Goal: Communication & Community: Answer question/provide support

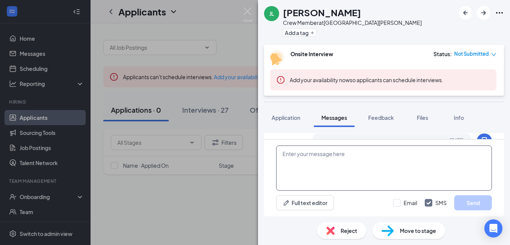
click at [327, 158] on textarea at bounding box center [384, 168] width 216 height 45
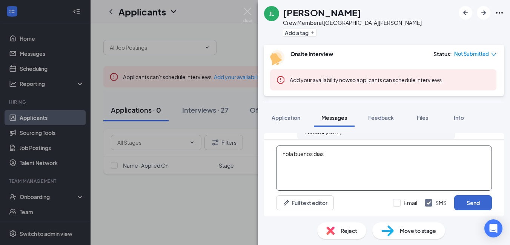
type textarea "hola buenos dias"
click at [480, 205] on button "Send" at bounding box center [473, 202] width 38 height 15
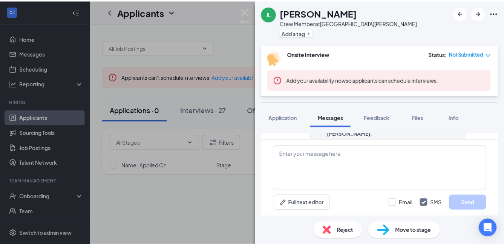
scroll to position [563, 0]
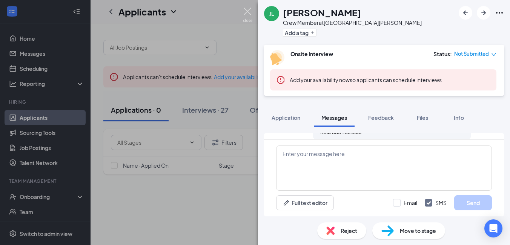
click at [245, 15] on img at bounding box center [247, 15] width 9 height 15
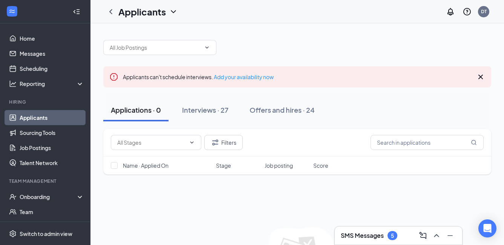
click at [360, 233] on h3 "SMS Messages" at bounding box center [362, 236] width 43 height 8
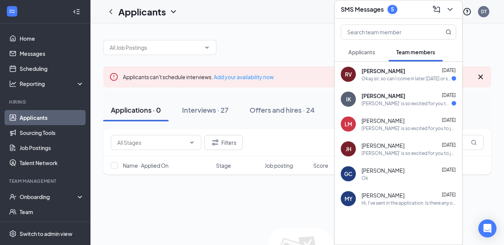
click at [394, 74] on span "Rodrigo Vazquez" at bounding box center [384, 71] width 44 height 8
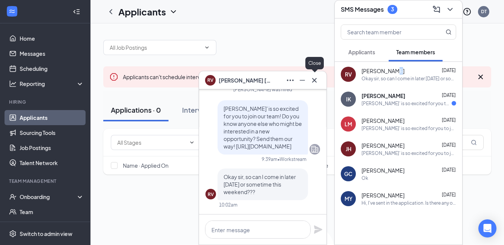
click at [310, 83] on button at bounding box center [314, 80] width 12 height 12
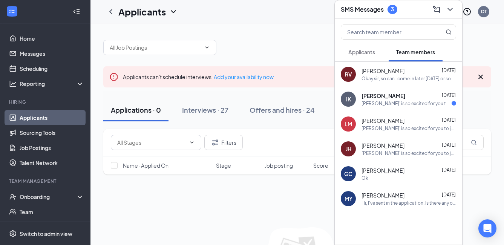
drag, startPoint x: 473, startPoint y: 72, endPoint x: 437, endPoint y: 50, distance: 42.5
click at [472, 72] on div "Applicants can't schedule interviews. Add your availability now" at bounding box center [297, 76] width 388 height 21
click at [248, 41] on div at bounding box center [297, 43] width 388 height 23
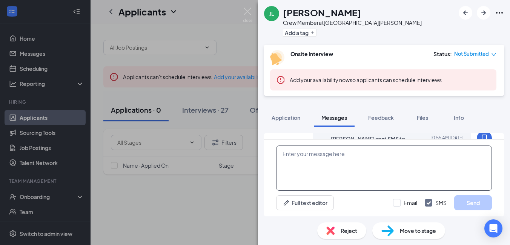
scroll to position [439, 0]
click at [308, 159] on textarea at bounding box center [384, 168] width 216 height 45
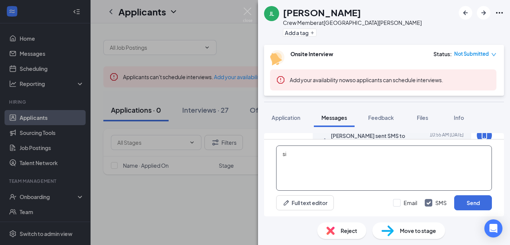
click at [301, 161] on textarea "si" at bounding box center [384, 168] width 216 height 45
type textarea "si a la misma hora"
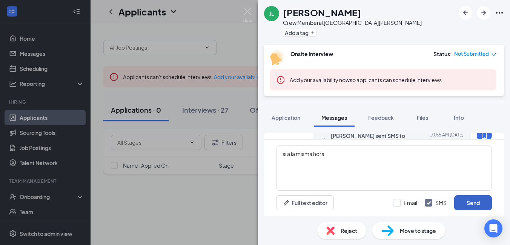
click at [462, 210] on button "Send" at bounding box center [473, 202] width 38 height 15
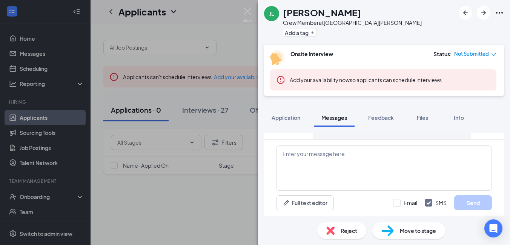
scroll to position [553, 0]
